Goal: Find specific page/section: Find specific page/section

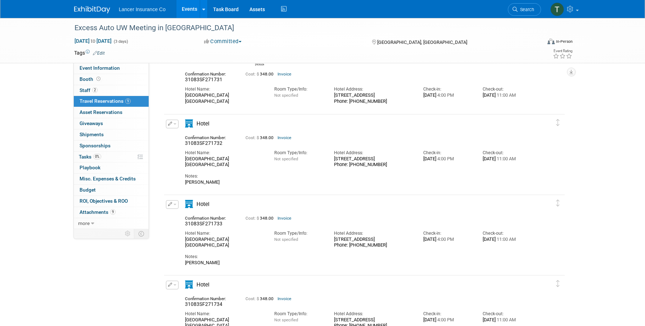
click at [189, 9] on link "Events" at bounding box center [189, 9] width 26 height 18
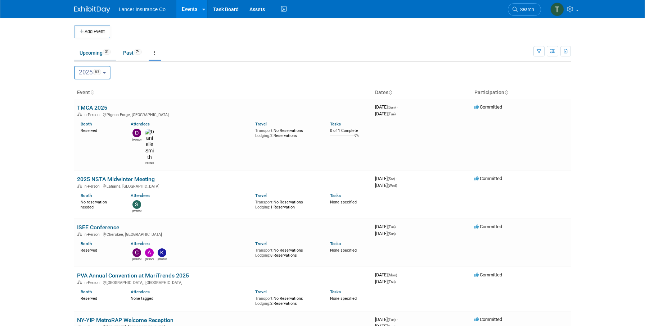
click at [94, 52] on link "Upcoming 31" at bounding box center [95, 53] width 42 height 14
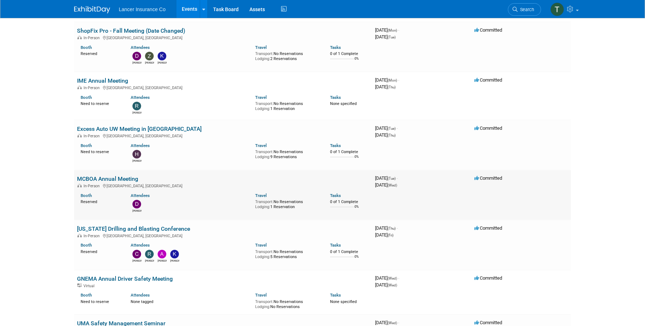
scroll to position [462, 0]
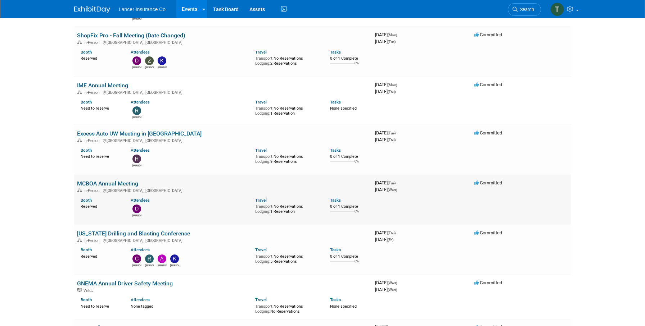
click at [77, 180] on link "MCBOA Annual Meeting" at bounding box center [107, 183] width 61 height 7
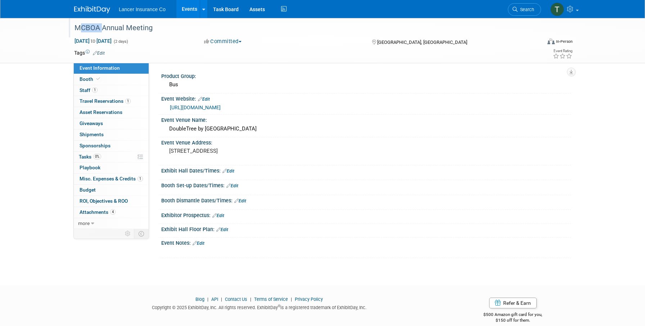
drag, startPoint x: 99, startPoint y: 26, endPoint x: 76, endPoint y: 27, distance: 23.4
click at [76, 27] on div "MCBOA Annual Meeting" at bounding box center [301, 28] width 458 height 13
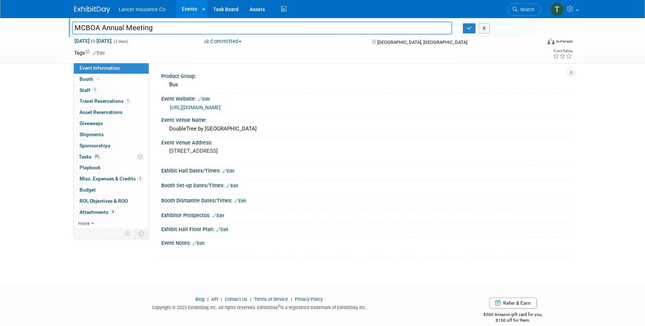
drag, startPoint x: 100, startPoint y: 28, endPoint x: 76, endPoint y: 28, distance: 24.5
click at [76, 28] on input "MCBOA Annual Meeting" at bounding box center [262, 28] width 380 height 13
click at [51, 196] on div "MCBOA Annual Meeting MCBOA Annual Meeting X Nov 11, 2025 to Nov 12, 2025 (2 day…" at bounding box center [322, 145] width 645 height 255
